Goal: Complete application form

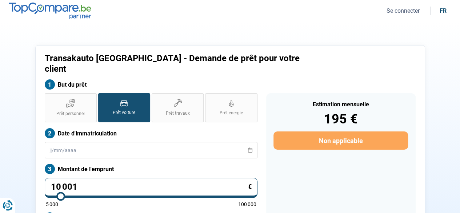
click at [399, 9] on button "Se connecter" at bounding box center [402, 11] width 37 height 8
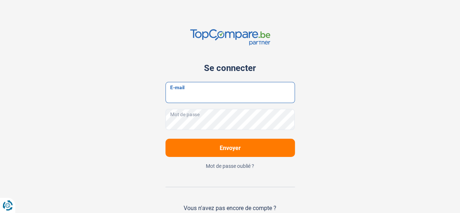
click at [239, 91] on input "E-mail" at bounding box center [229, 92] width 129 height 21
click at [345, 72] on div "Se connecter E-mail Mot de passe Envoyer Mot de passe oublié ? Vous n'avez pas …" at bounding box center [230, 132] width 414 height 264
click at [224, 207] on div "Vous n'avez pas encore de compte ?" at bounding box center [229, 207] width 129 height 7
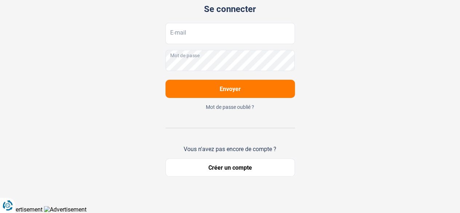
click at [230, 165] on button "Créer un compte" at bounding box center [229, 167] width 129 height 18
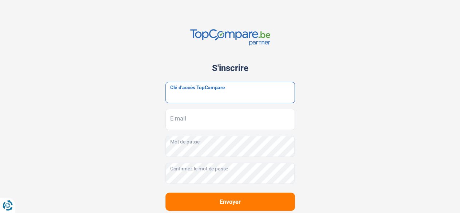
click at [243, 92] on input "Clé d'accès TopCompare" at bounding box center [229, 92] width 129 height 21
click at [215, 100] on input "Clé d'accès TopCompare" at bounding box center [229, 92] width 129 height 21
paste input "JrbfN@tcB24"
type input "JrbfN@tcB24"
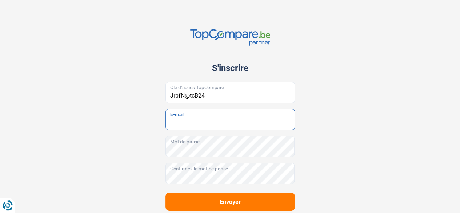
click at [222, 120] on input "E-mail" at bounding box center [229, 119] width 129 height 21
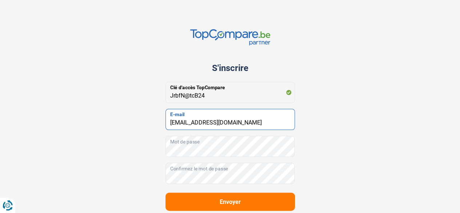
type input "[EMAIL_ADDRESS][DOMAIN_NAME]"
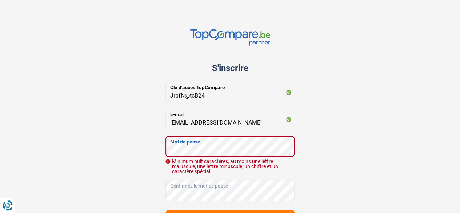
click at [51, 161] on div "S'inscrire JrbfN@tcB24 Clé d'accès TopCompare [EMAIL_ADDRESS][DOMAIN_NAME] E-ma…" at bounding box center [230, 161] width 414 height 323
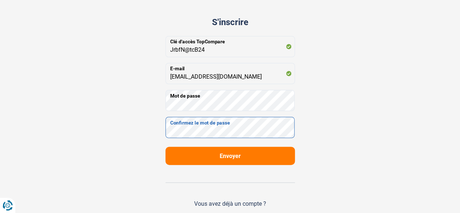
scroll to position [73, 0]
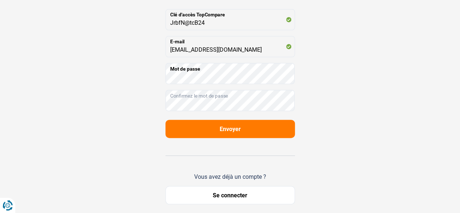
click at [222, 125] on span "Envoyer" at bounding box center [229, 128] width 21 height 7
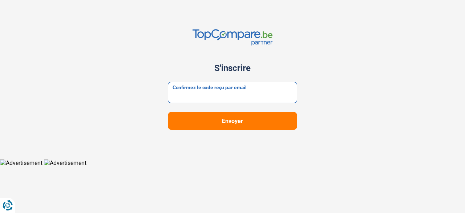
click at [209, 100] on input "Confirmez le code reçu par email" at bounding box center [232, 92] width 129 height 21
paste input "221189"
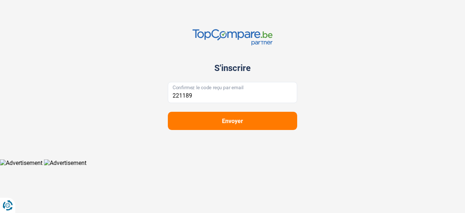
click at [223, 125] on button "Envoyer" at bounding box center [232, 121] width 129 height 18
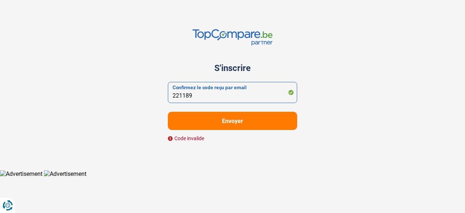
click at [174, 92] on input "221189" at bounding box center [232, 92] width 129 height 21
type input "221189"
click at [168, 112] on button "Envoyer" at bounding box center [232, 121] width 129 height 18
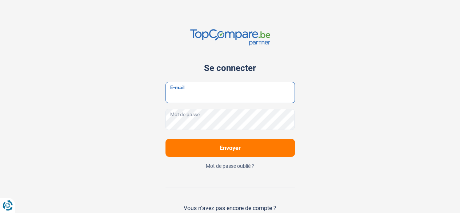
click at [230, 94] on input "E-mail" at bounding box center [229, 92] width 129 height 21
type input "[EMAIL_ADDRESS][DOMAIN_NAME]"
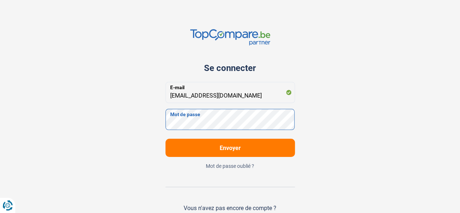
click at [165, 138] on button "Envoyer" at bounding box center [229, 147] width 129 height 18
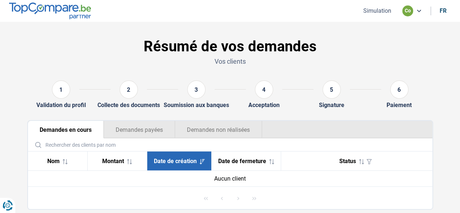
click at [378, 11] on button "Simulation" at bounding box center [377, 11] width 32 height 8
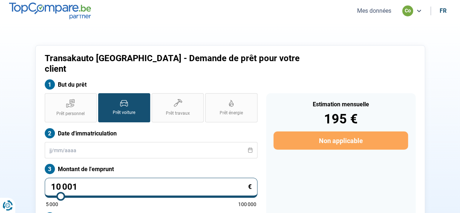
drag, startPoint x: 428, startPoint y: 99, endPoint x: 402, endPoint y: 109, distance: 28.3
click at [428, 99] on div "Transakauto [GEOGRAPHIC_DATA] - Demande de prêt pour votre client But du prêt P…" at bounding box center [230, 161] width 414 height 232
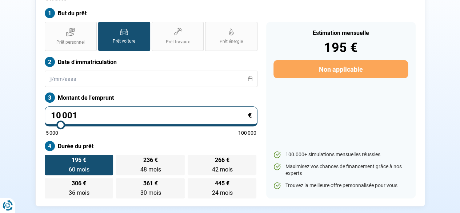
scroll to position [73, 0]
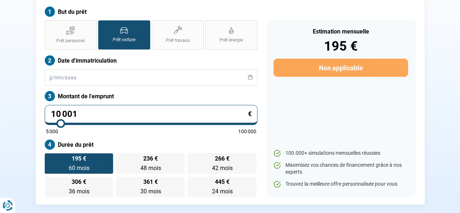
drag, startPoint x: 136, startPoint y: 102, endPoint x: 91, endPoint y: 108, distance: 45.1
click at [67, 105] on input "10 001" at bounding box center [151, 115] width 213 height 20
click at [23, 96] on div "Transakauto [GEOGRAPHIC_DATA] - Demande de prêt pour votre client But du prêt P…" at bounding box center [230, 88] width 414 height 232
